Goal: Task Accomplishment & Management: Manage account settings

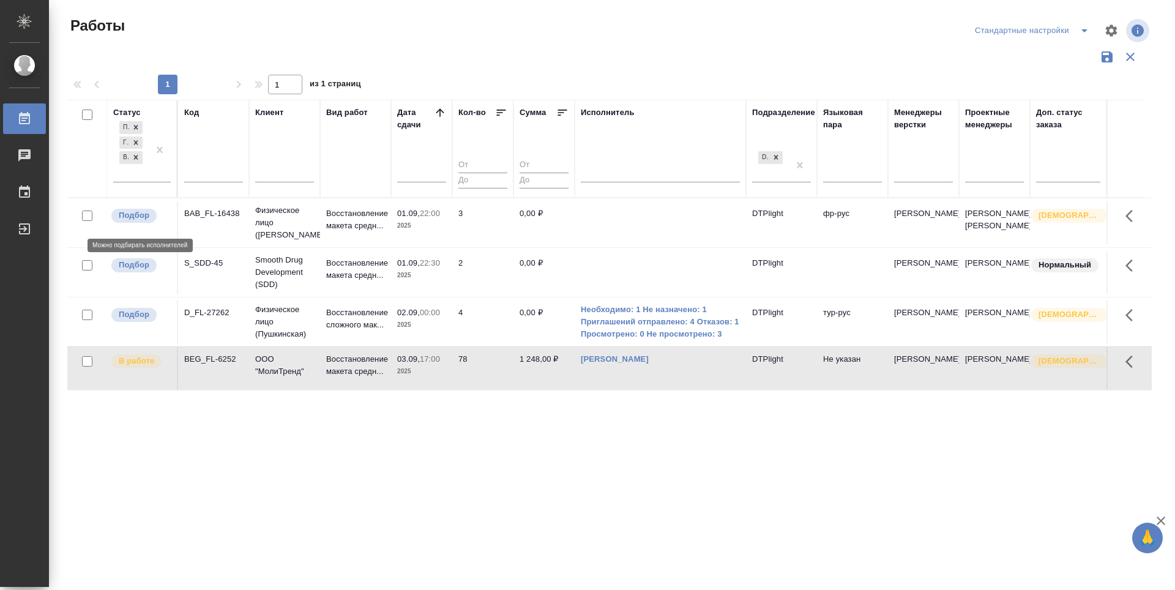
click at [141, 221] on p "Подбор" at bounding box center [134, 215] width 31 height 12
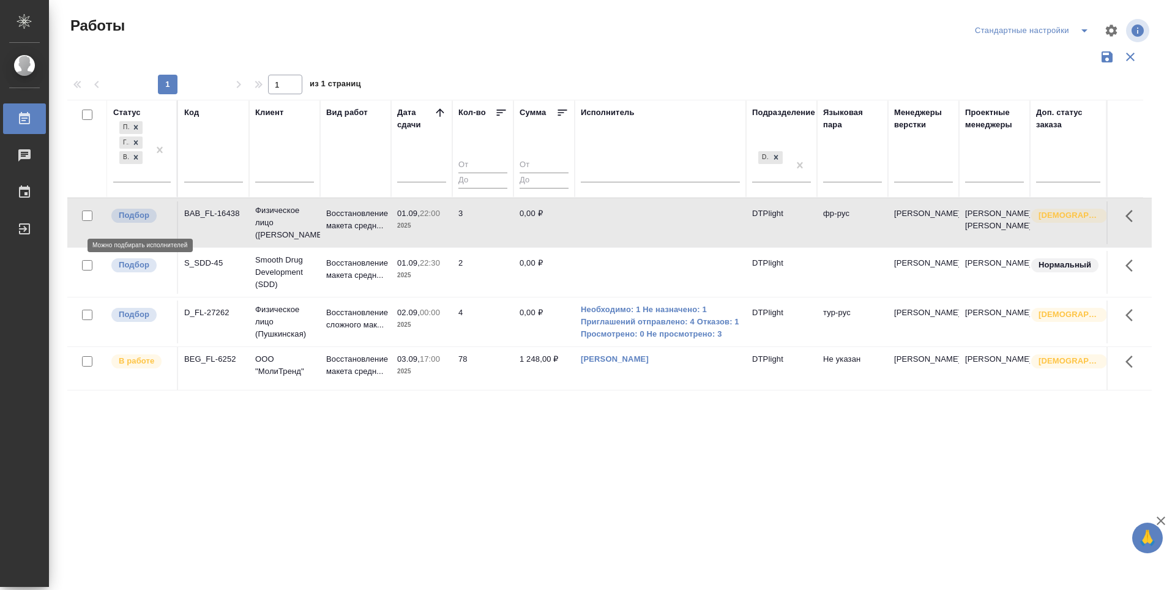
click at [141, 221] on p "Подбор" at bounding box center [134, 215] width 31 height 12
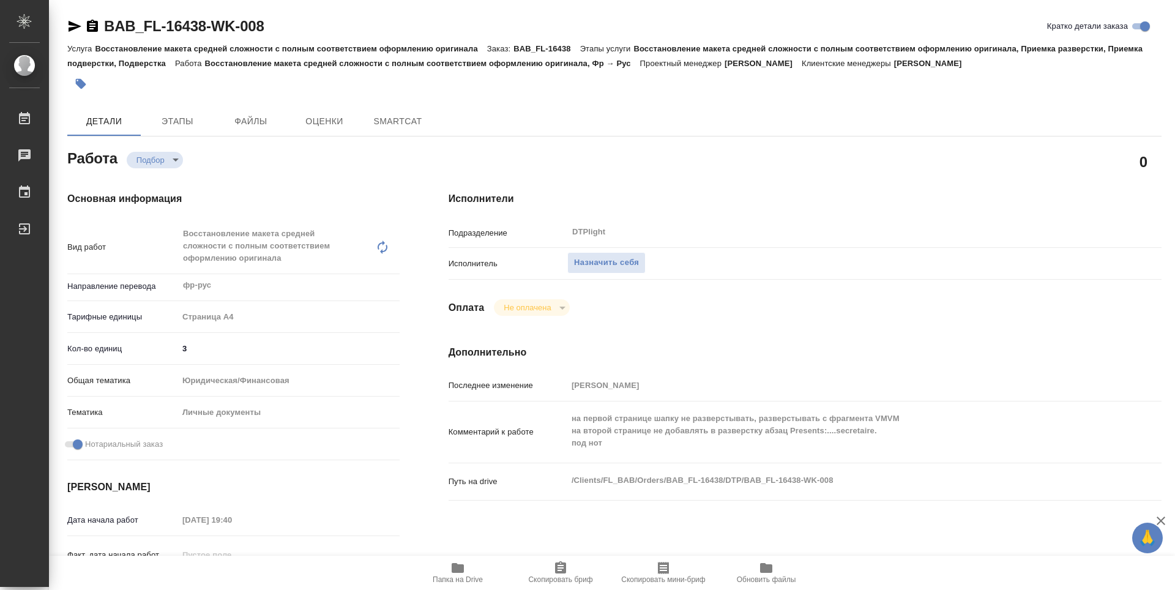
type textarea "x"
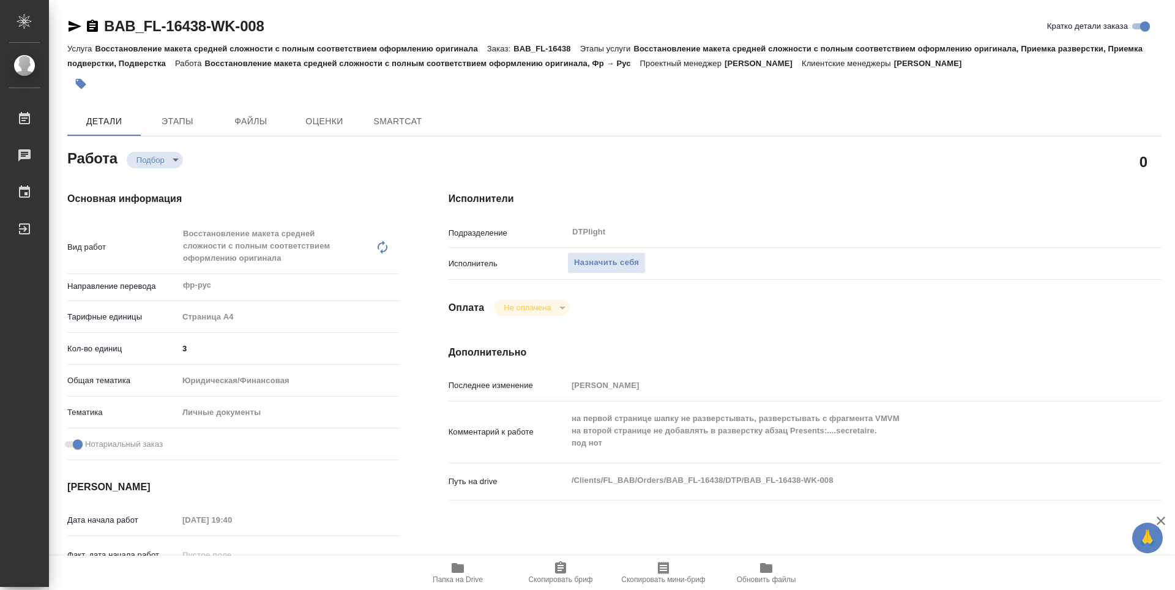
type textarea "x"
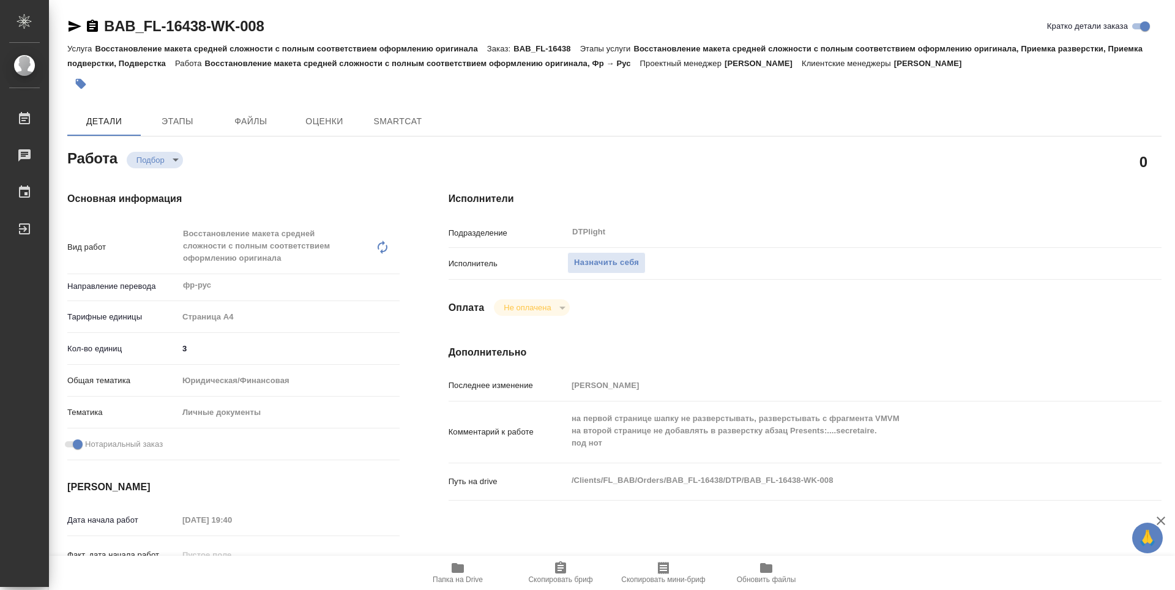
type textarea "x"
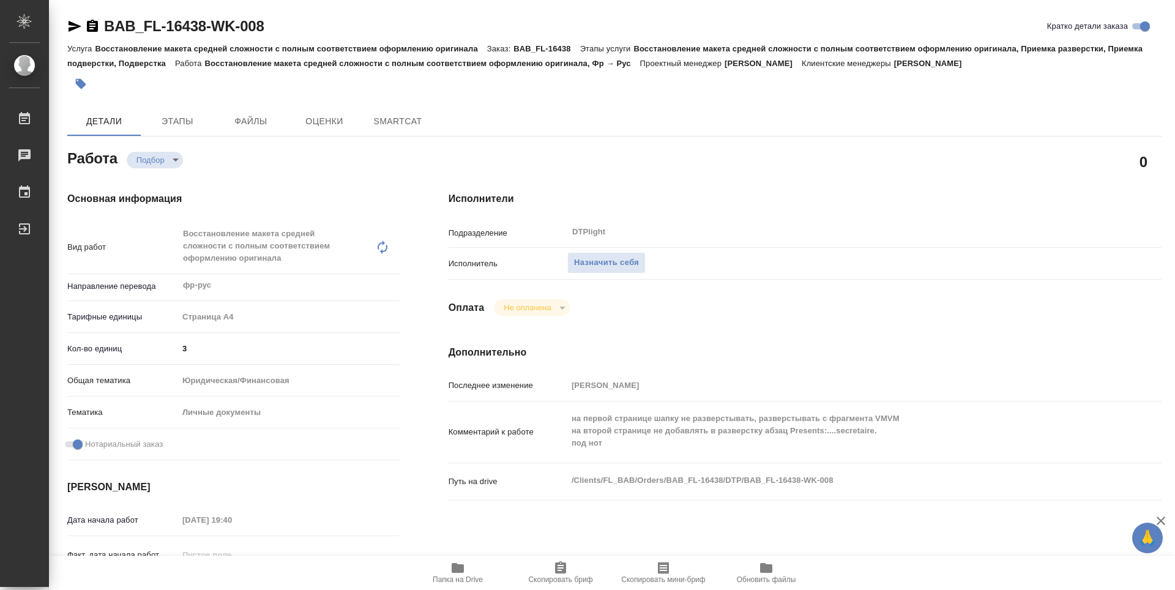
type textarea "x"
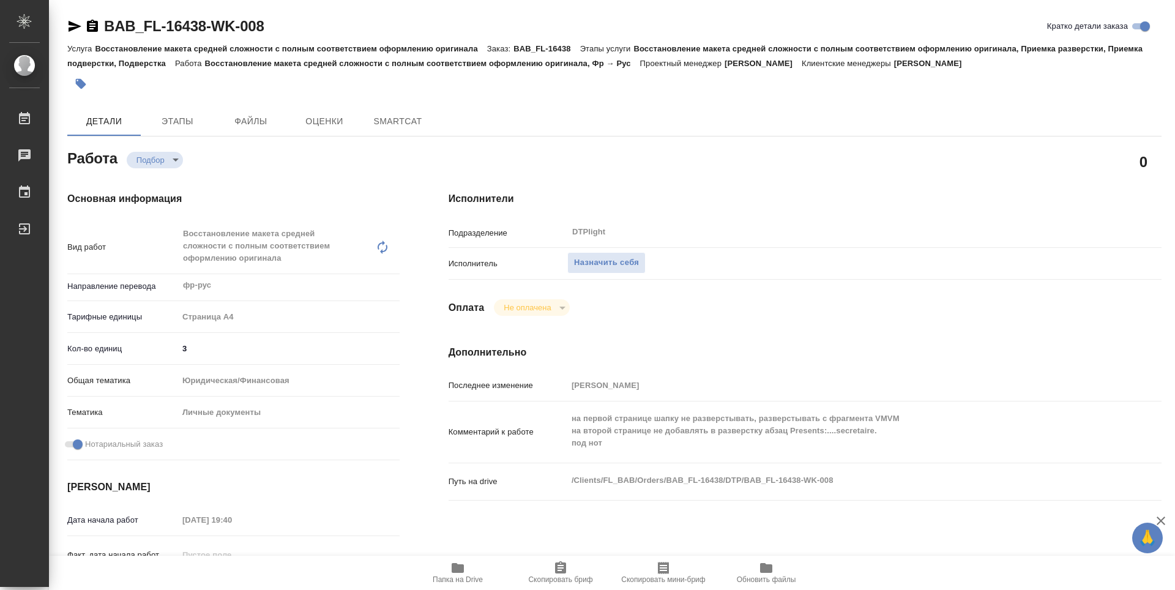
type textarea "x"
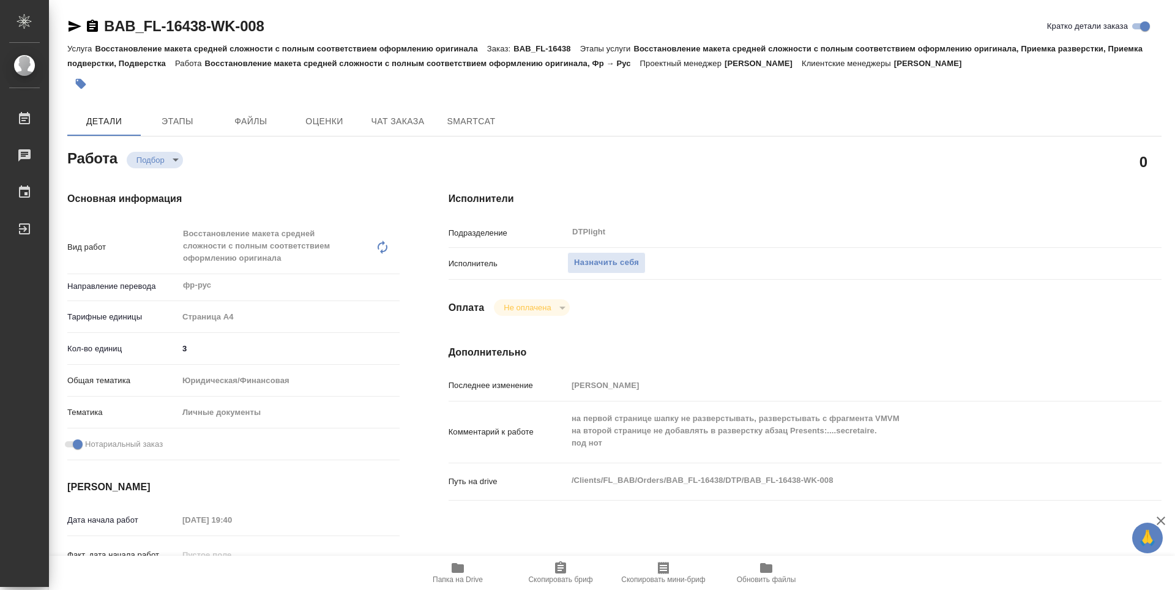
type textarea "x"
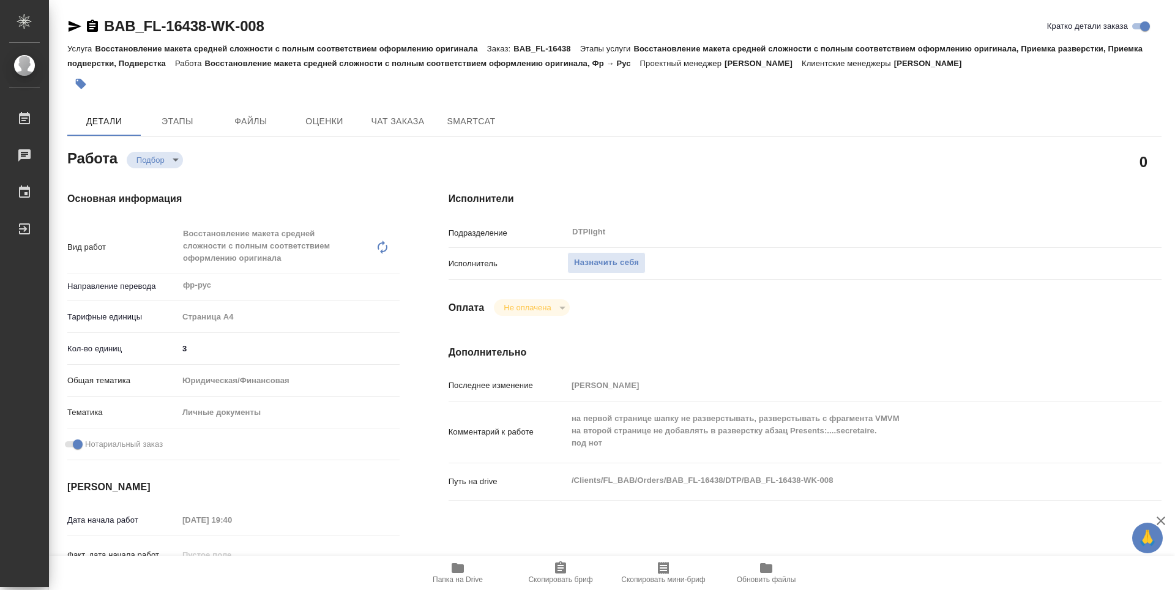
type textarea "x"
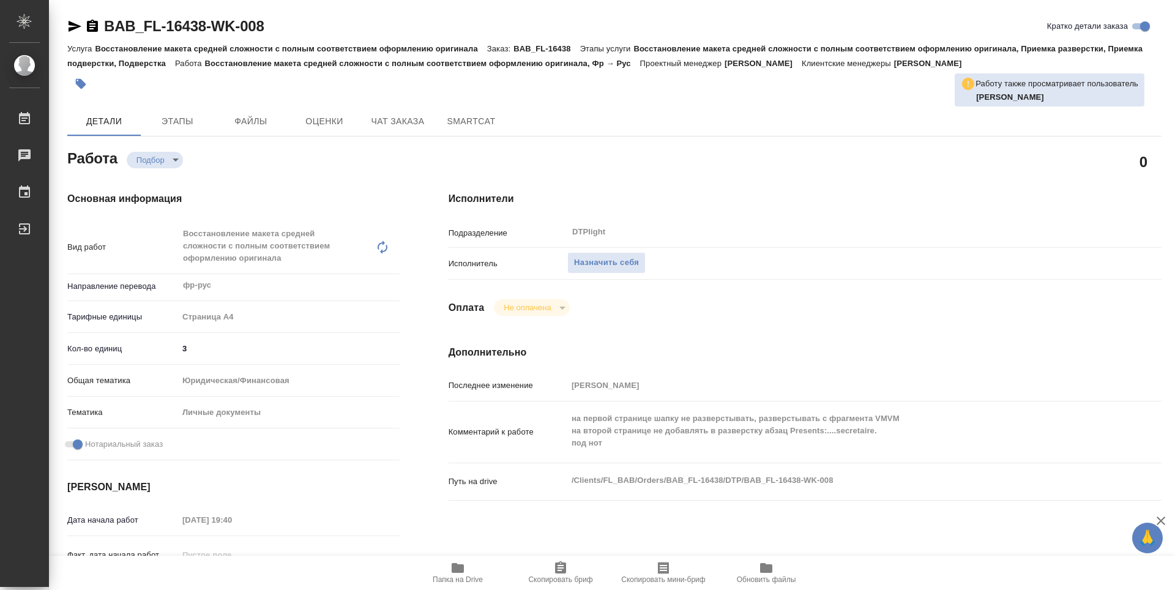
click at [463, 570] on icon "button" at bounding box center [458, 568] width 12 height 10
click at [704, 374] on div "Исполнители Подразделение DTPlight ​ Исполнитель Назначить себя Оплата Не оплач…" at bounding box center [805, 440] width 762 height 547
click at [773, 357] on h4 "Дополнительно" at bounding box center [805, 352] width 713 height 15
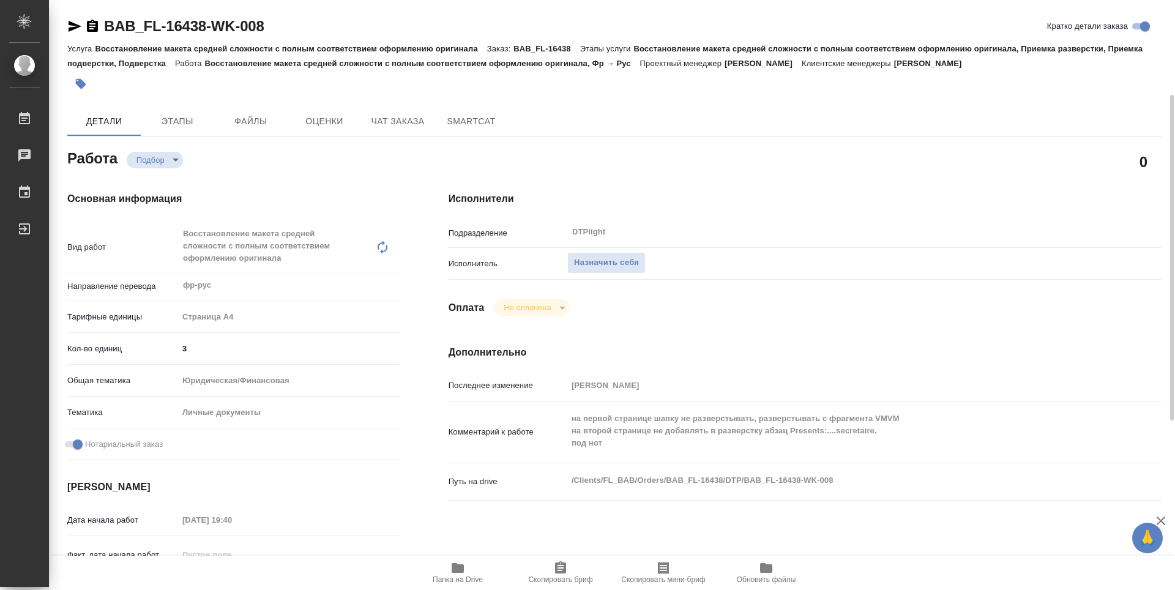
scroll to position [61, 0]
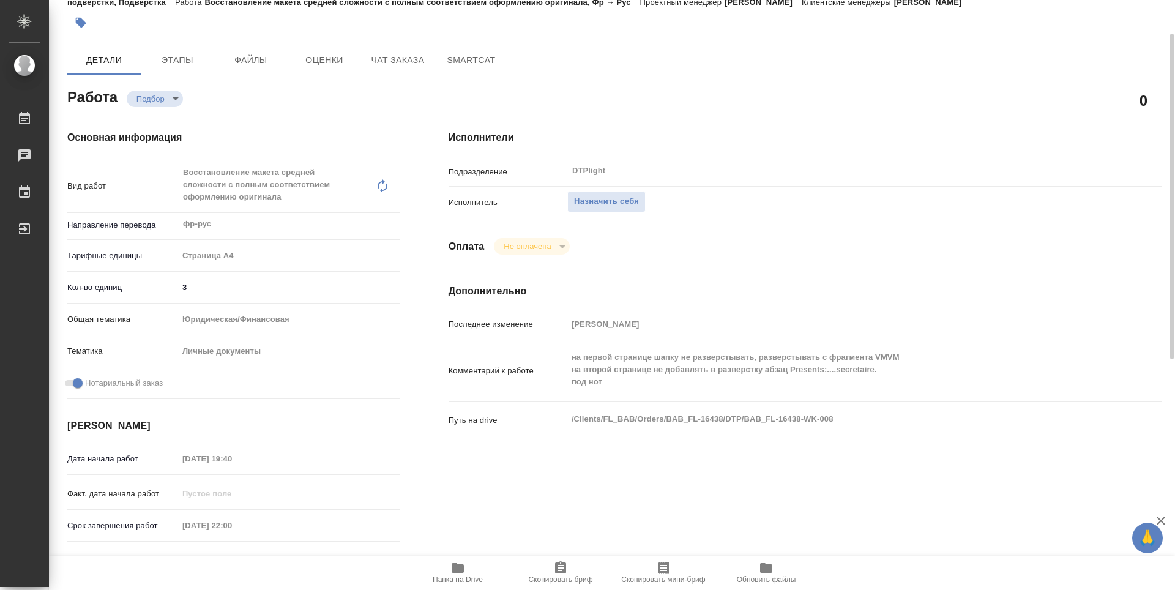
click at [724, 147] on div "Исполнители Подразделение DTPlight ​ Исполнитель Назначить себя Оплата Не оплач…" at bounding box center [805, 379] width 762 height 547
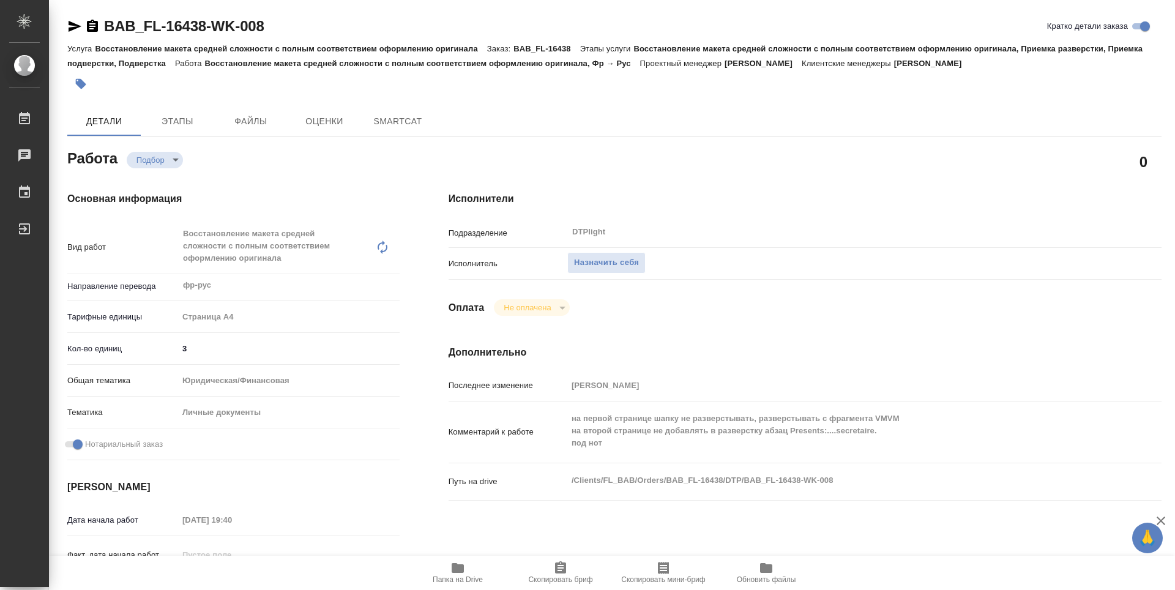
type textarea "x"
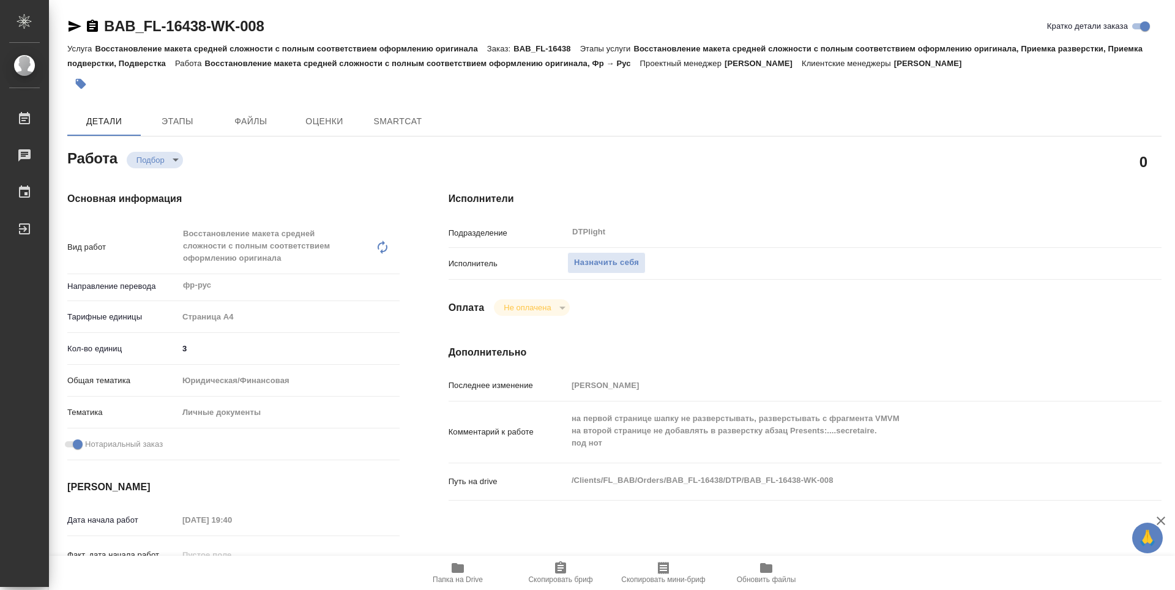
type textarea "x"
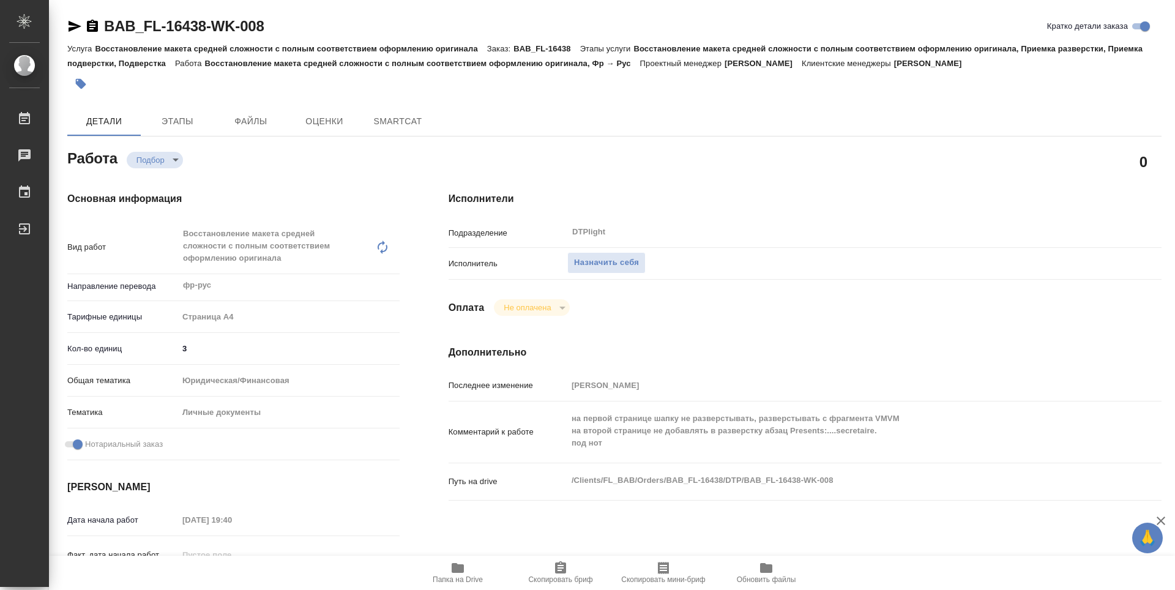
type textarea "x"
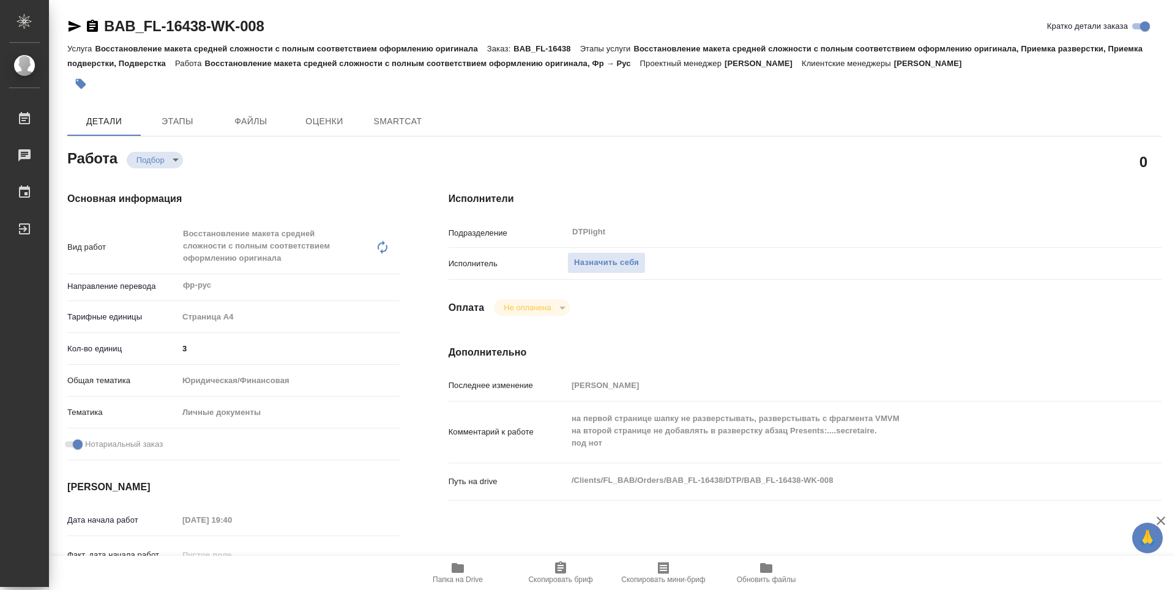
type textarea "x"
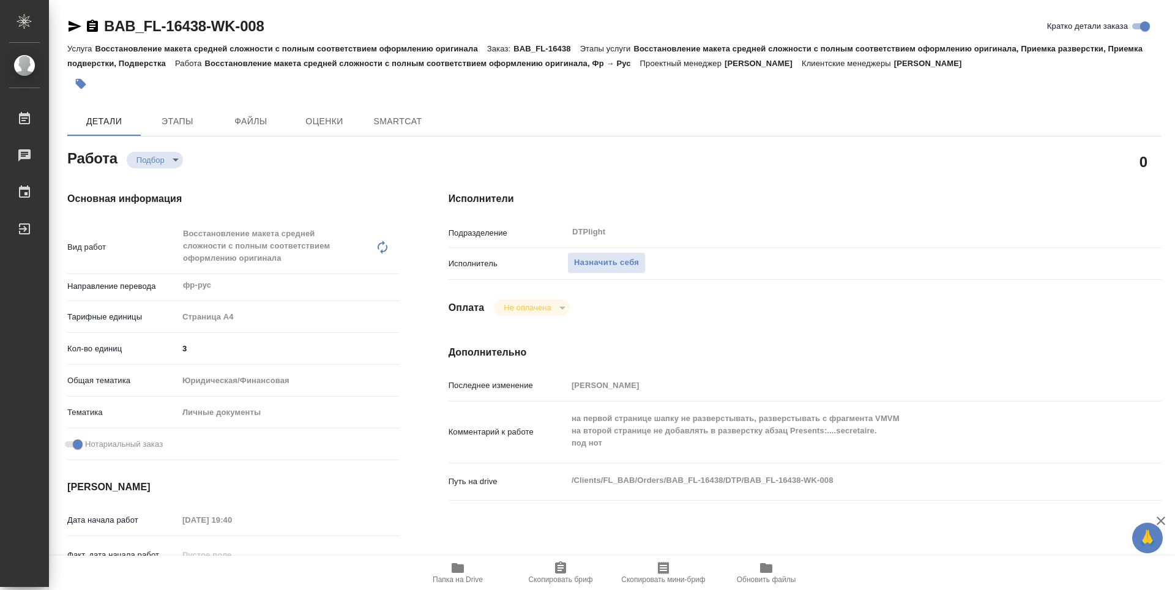
type textarea "x"
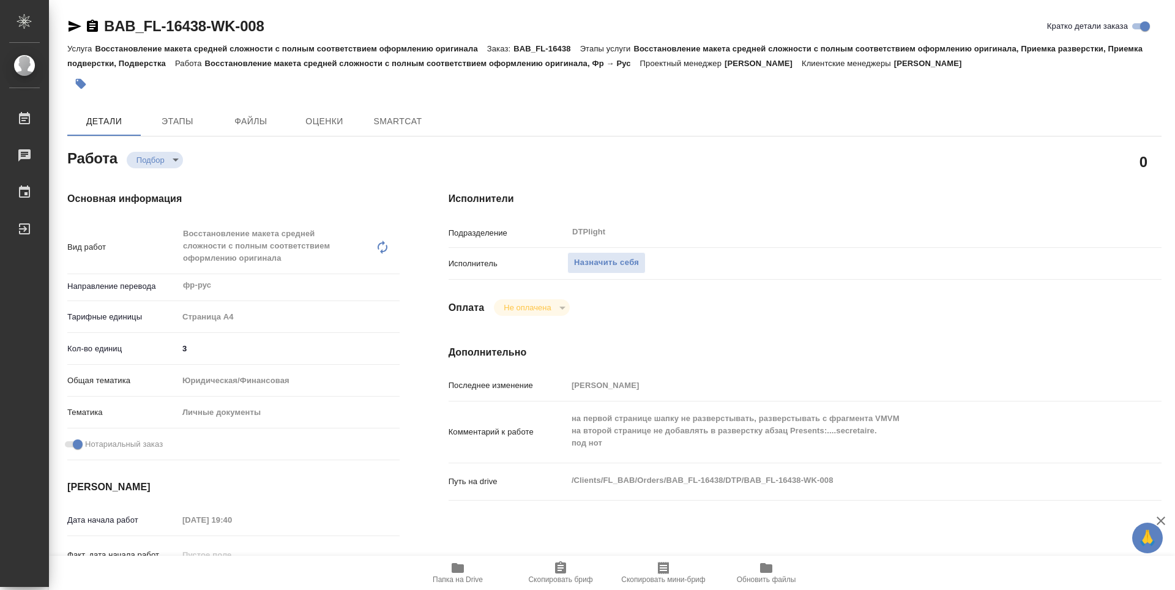
type textarea "x"
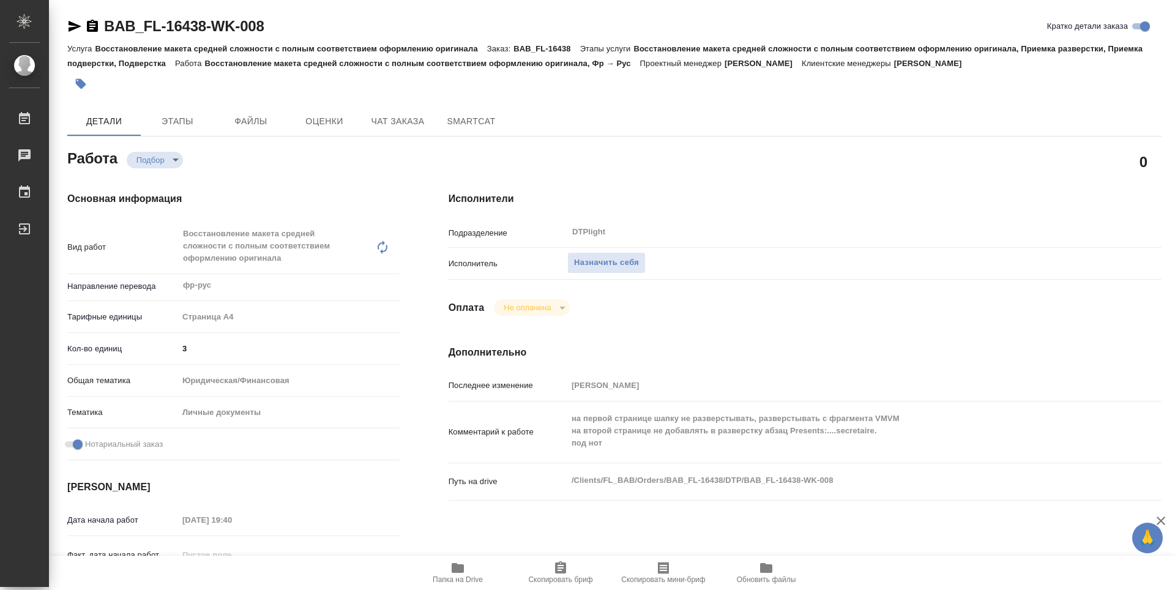
type textarea "x"
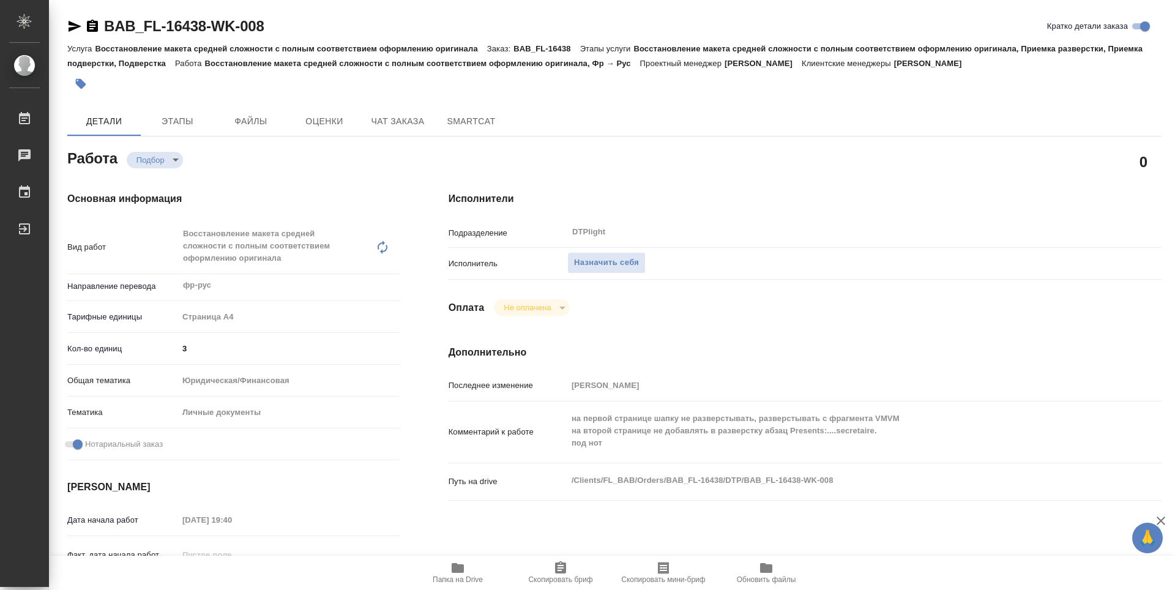
type textarea "x"
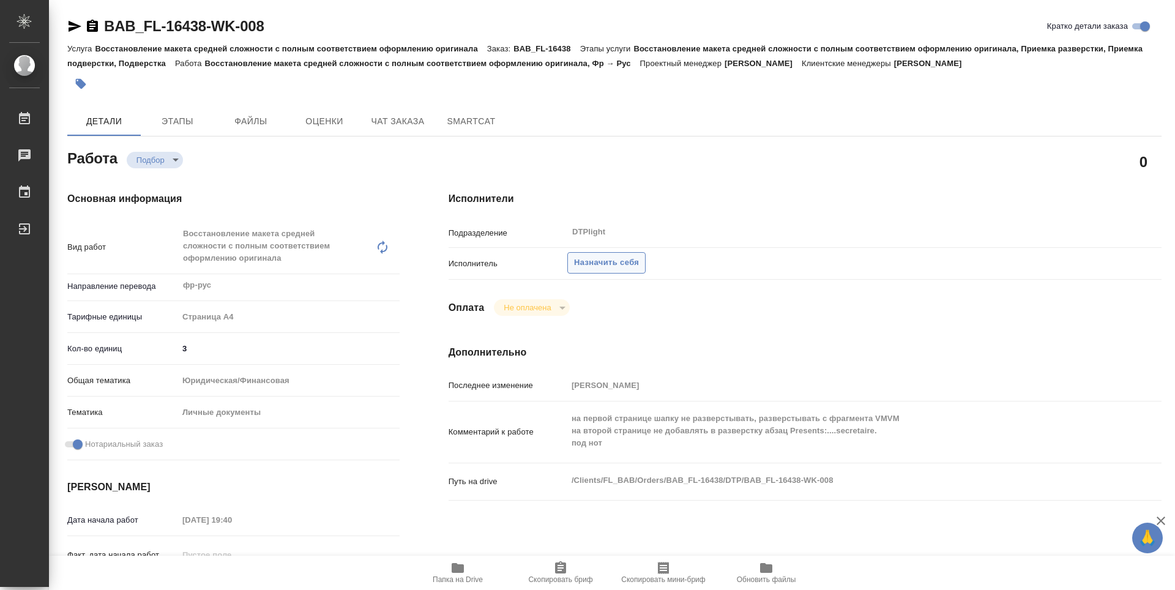
click at [624, 264] on span "Назначить себя" at bounding box center [606, 263] width 65 height 14
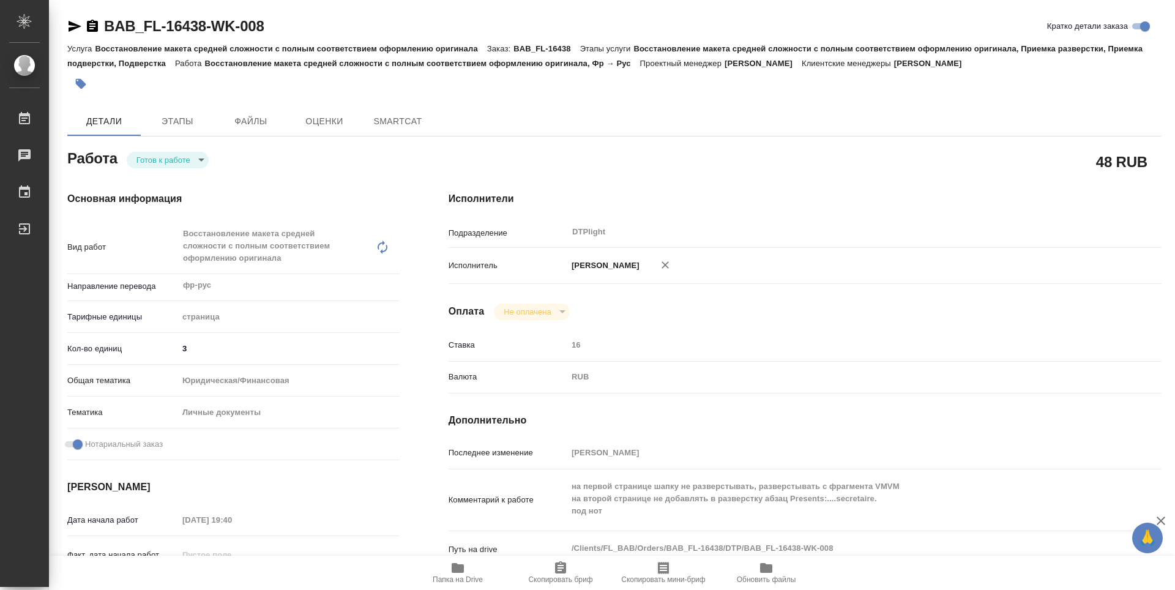
type textarea "x"
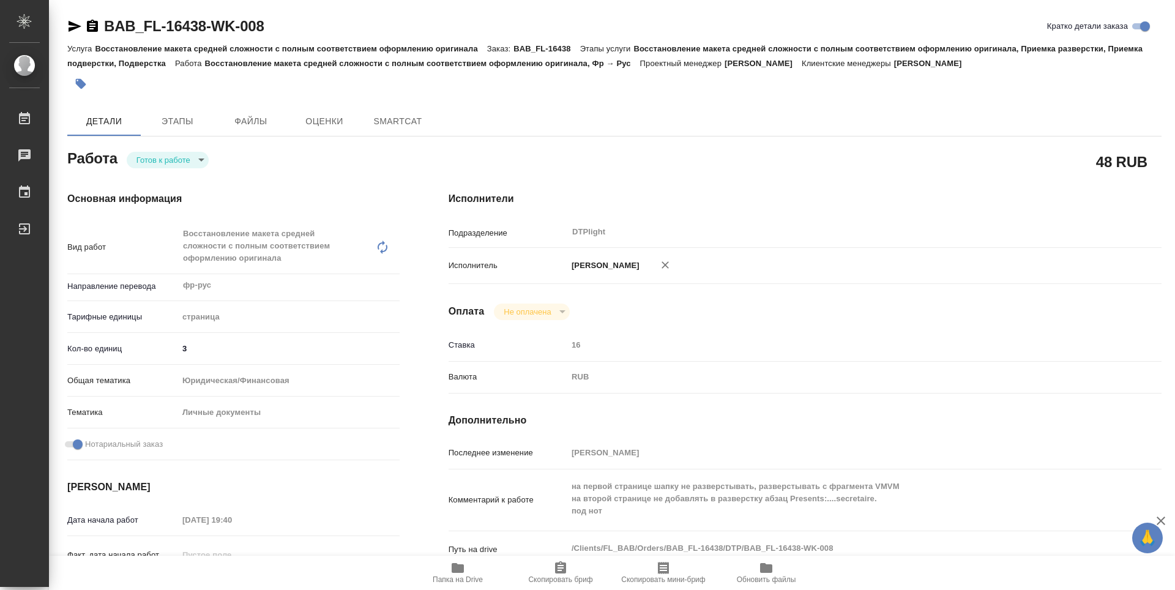
type textarea "x"
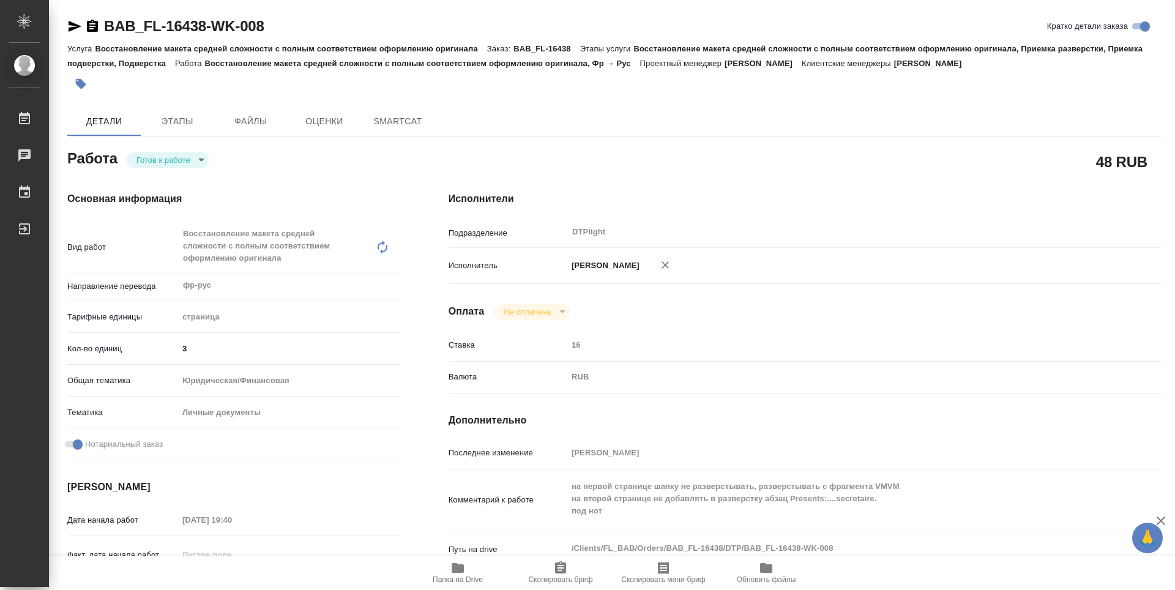
type textarea "x"
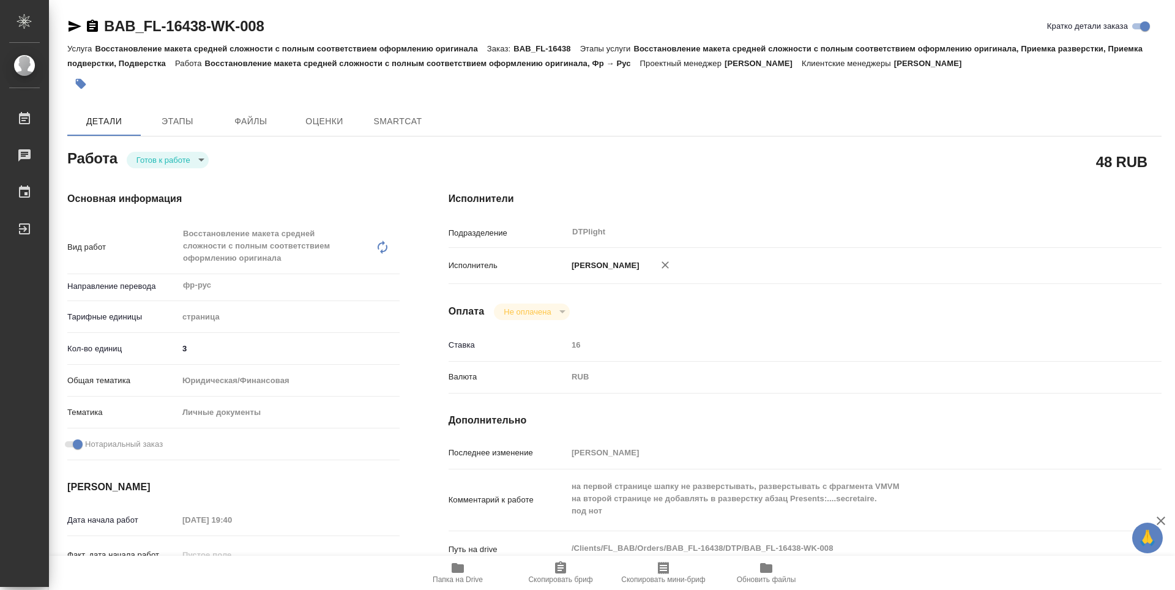
click at [174, 161] on body "🙏 .cls-1 fill:#fff; AWATERA Zubakova Viktoriya Работы Чаты График Выйти BAB_FL-…" at bounding box center [587, 295] width 1175 height 590
type textarea "x"
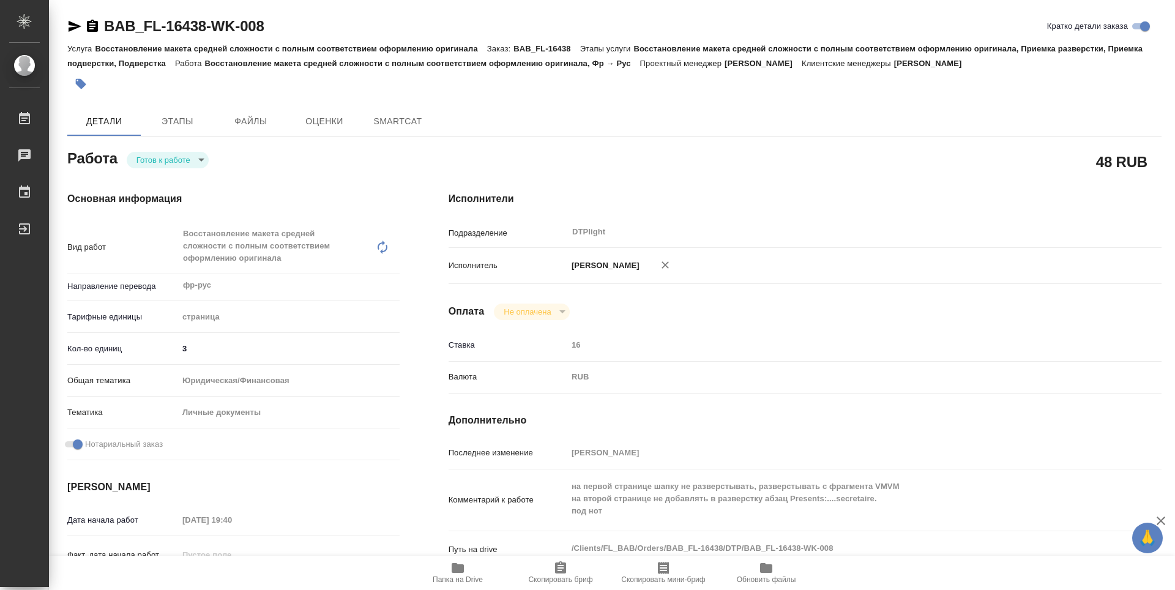
type textarea "x"
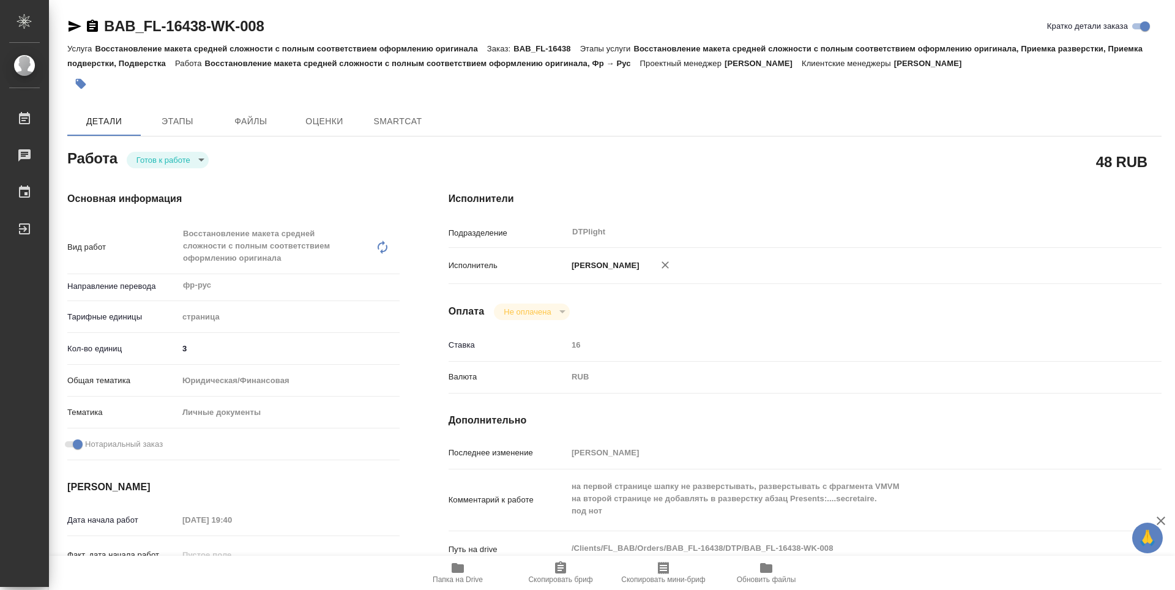
type textarea "x"
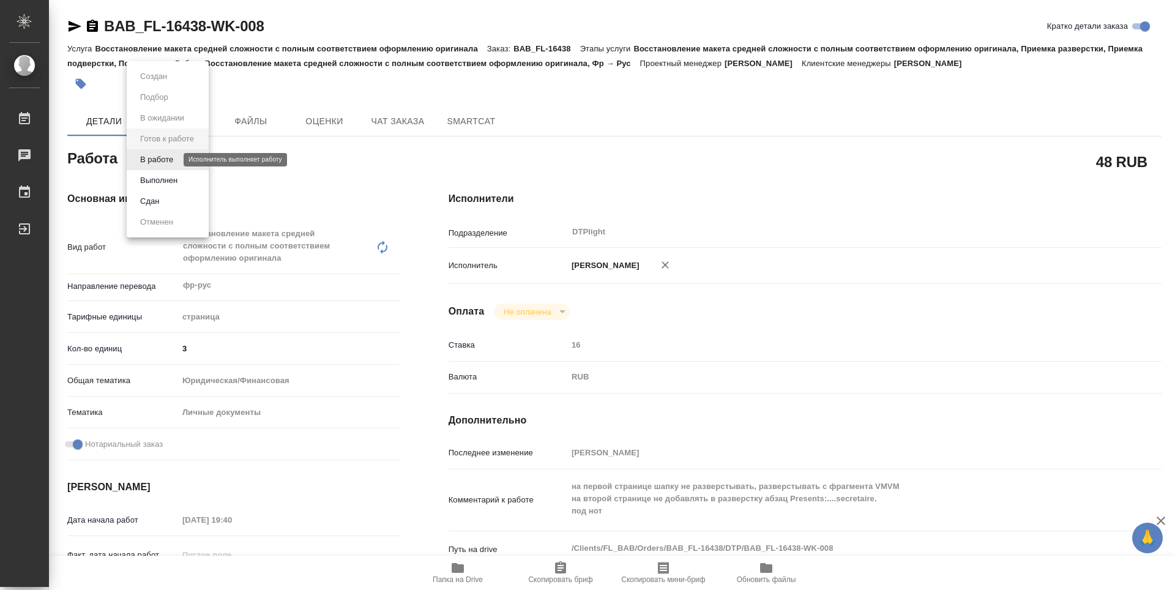
type textarea "x"
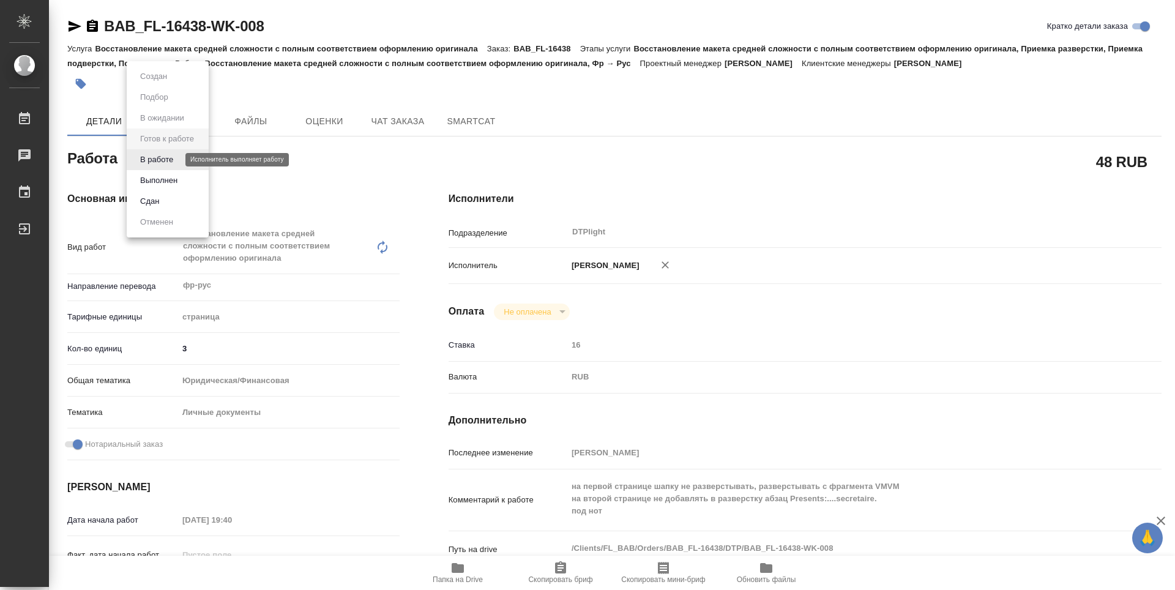
click at [174, 160] on button "В работе" at bounding box center [156, 159] width 40 height 13
type textarea "x"
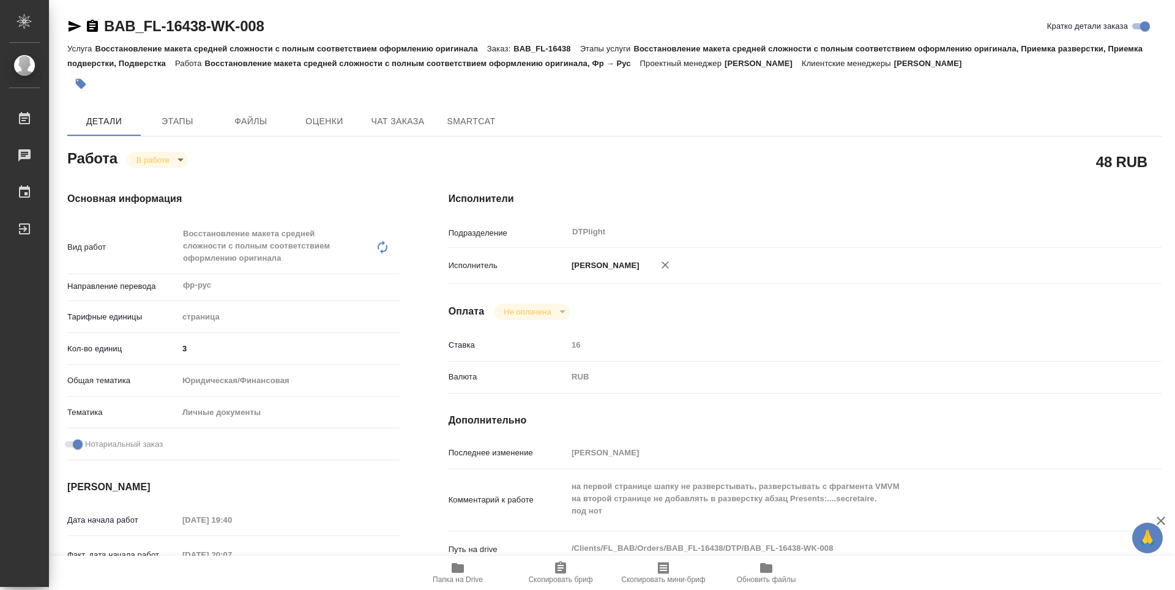
type textarea "x"
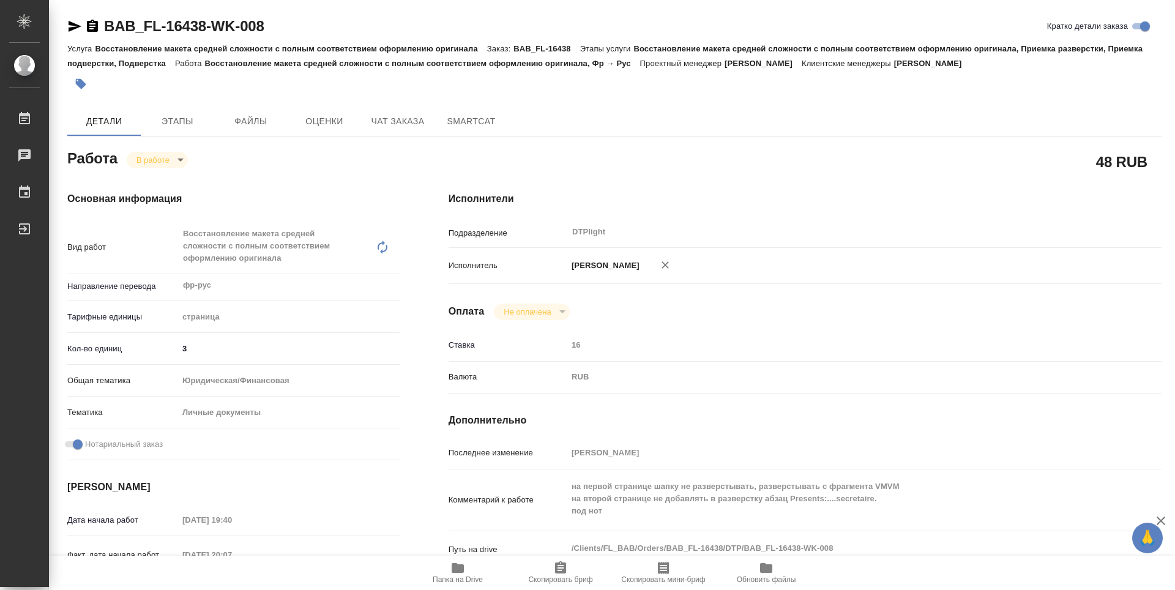
type textarea "x"
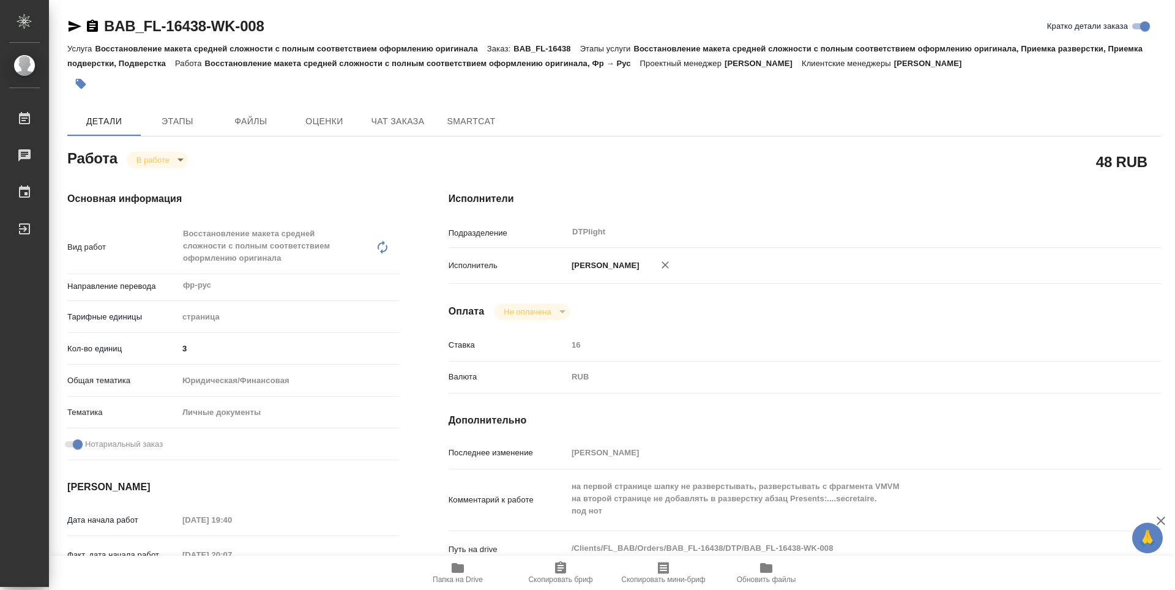
type textarea "x"
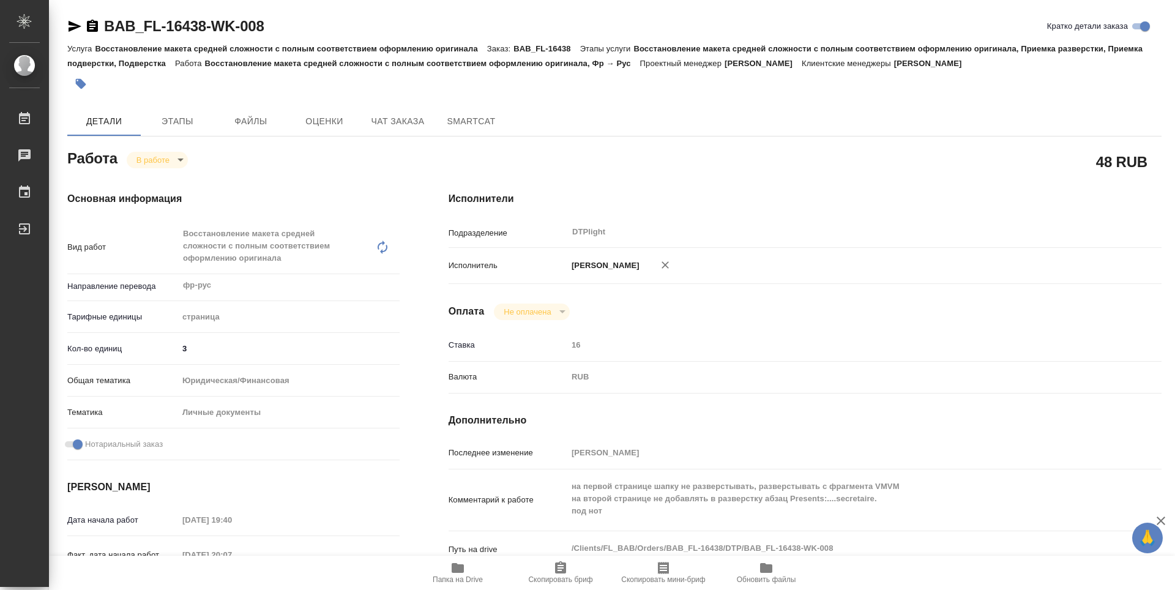
type textarea "x"
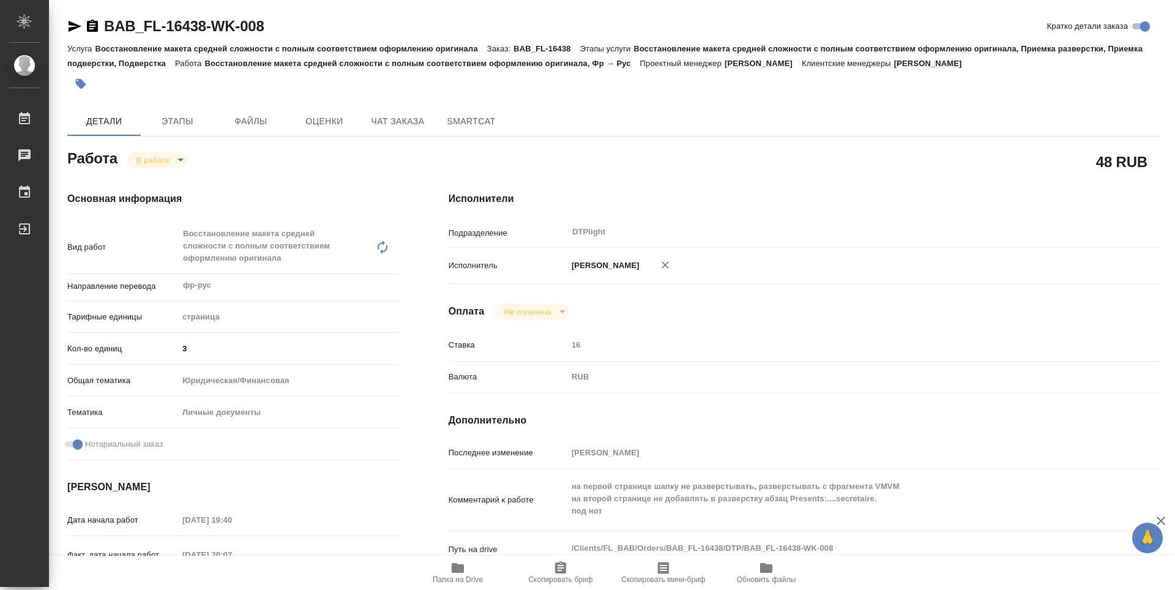
type textarea "x"
drag, startPoint x: 279, startPoint y: 28, endPoint x: 106, endPoint y: 31, distance: 172.6
click at [106, 31] on div "BAB_FL-16438-WK-008 Кратко детали заказа" at bounding box center [614, 27] width 1094 height 20
copy link "BAB_FL-16438-WK-008"
click at [639, 326] on div "Исполнители Подразделение DTPlight ​ Исполнитель [PERSON_NAME] Не оплачена notP…" at bounding box center [805, 440] width 762 height 547
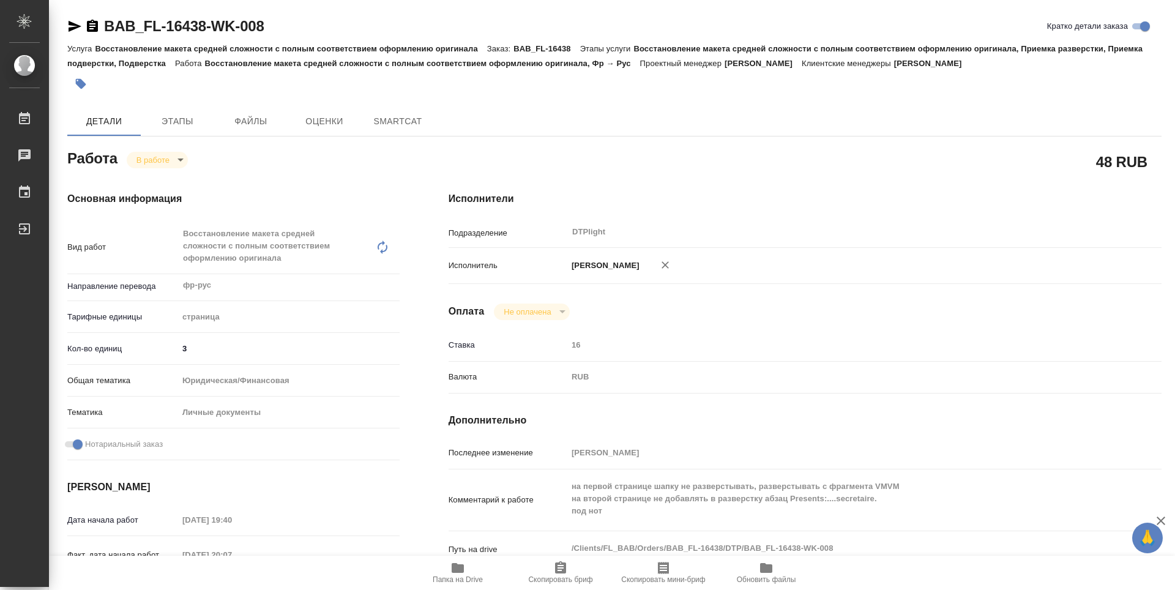
type textarea "x"
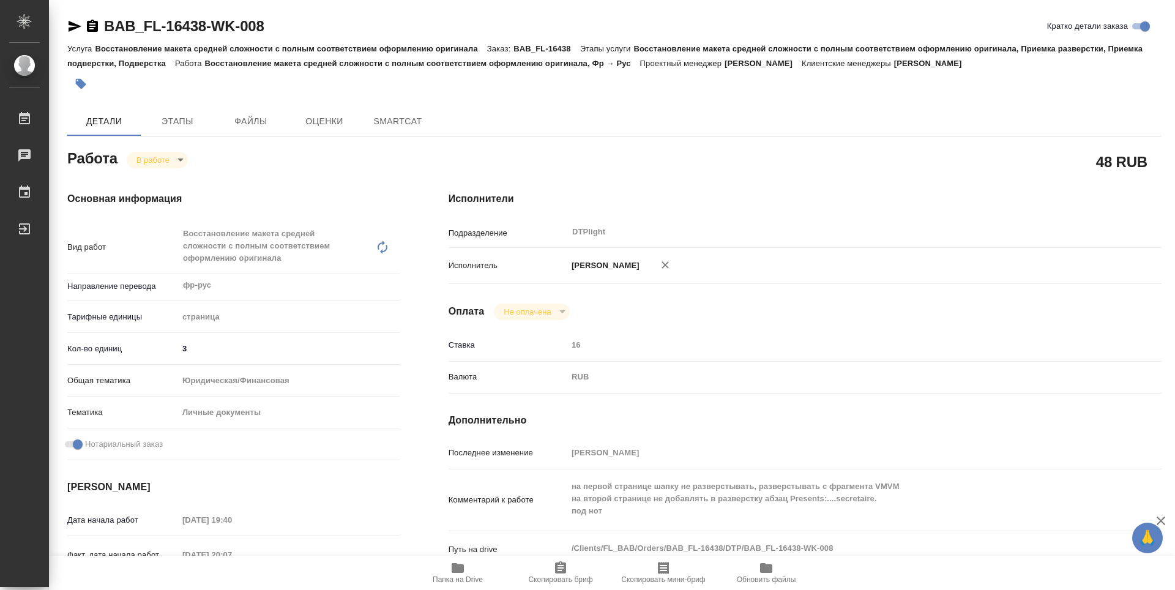
type textarea "x"
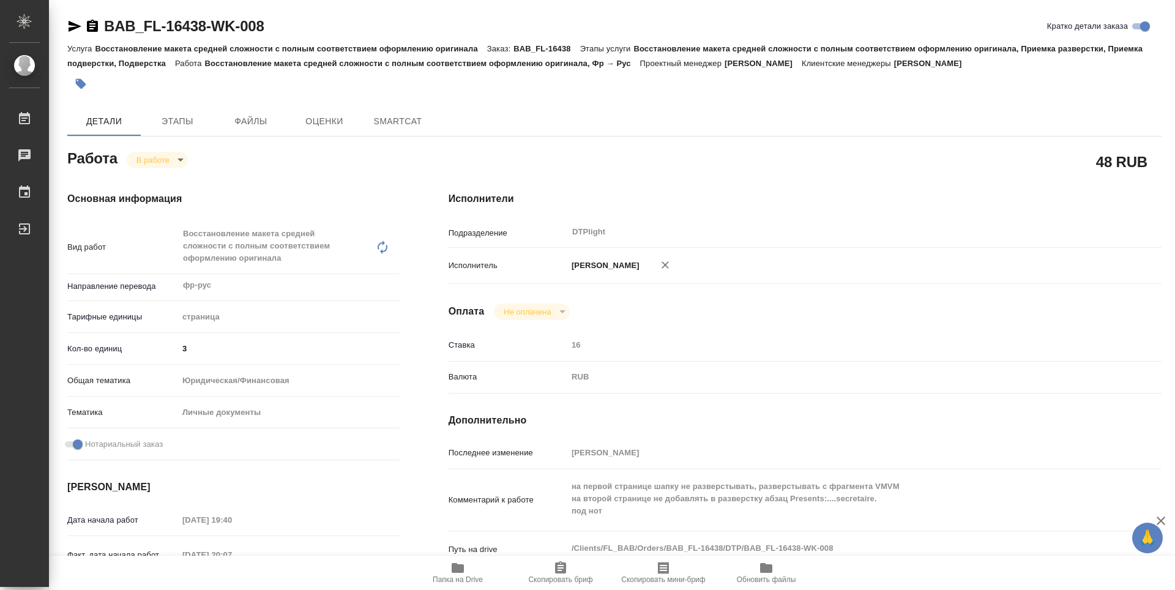
type textarea "x"
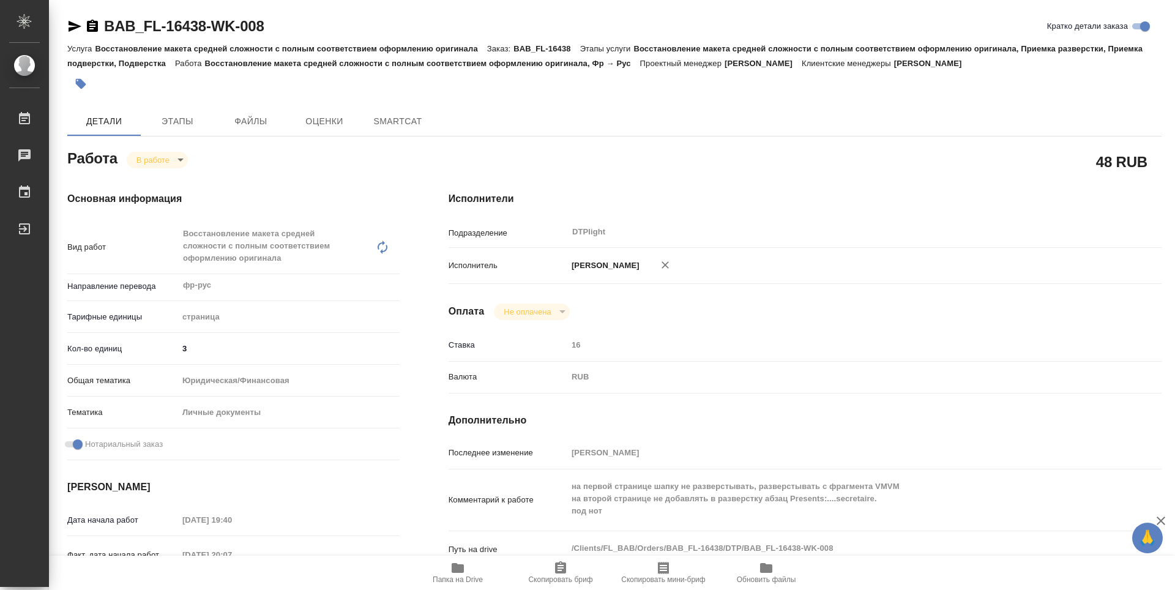
type textarea "x"
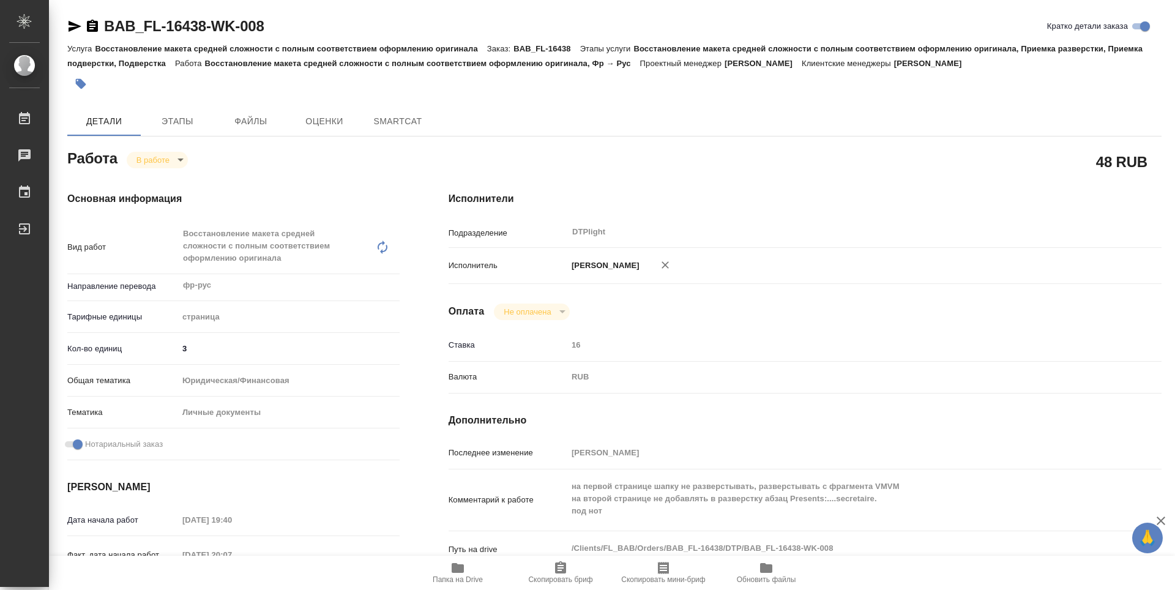
type textarea "x"
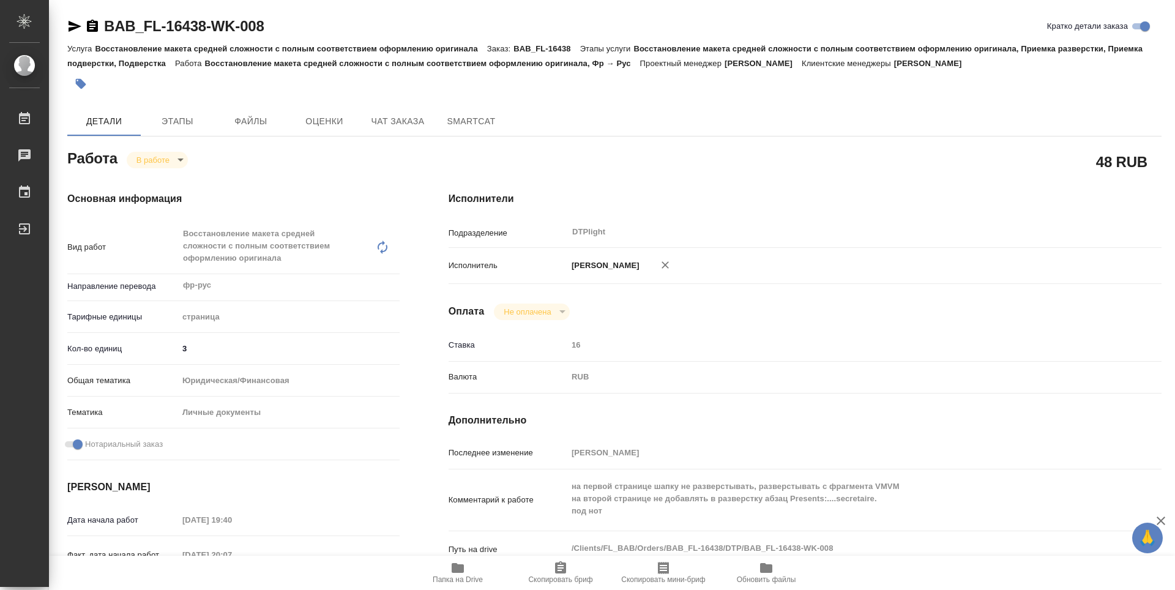
type textarea "x"
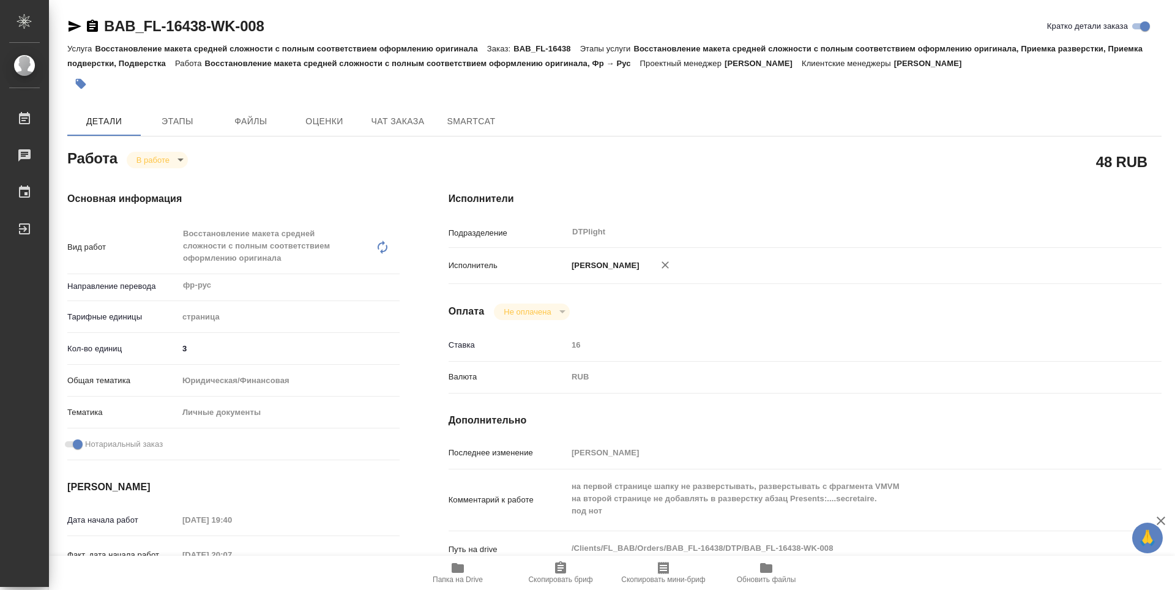
type textarea "x"
